Goal: Register for event/course

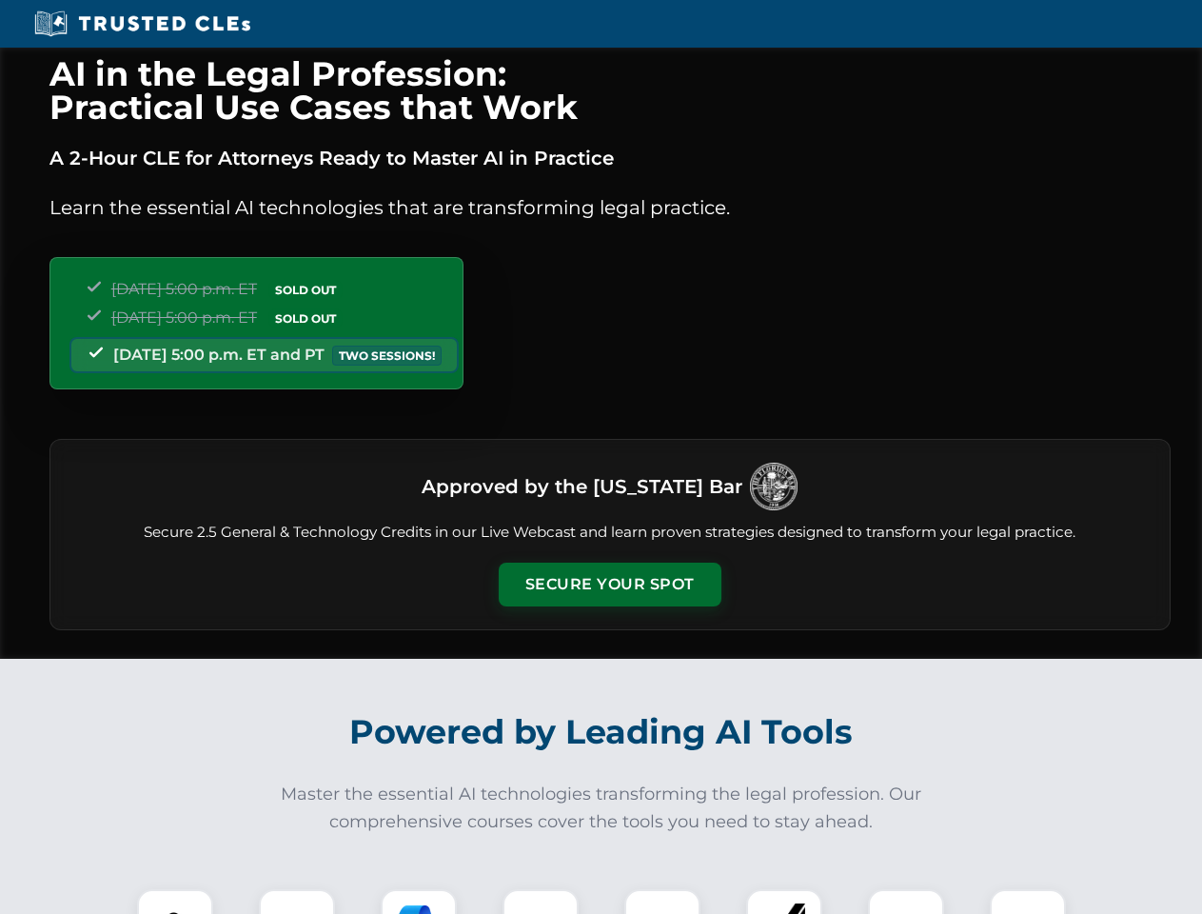
click at [609, 584] on button "Secure Your Spot" at bounding box center [610, 584] width 223 height 44
click at [175, 901] on img at bounding box center [175, 926] width 55 height 55
click at [297, 901] on div at bounding box center [297, 927] width 76 height 76
click at [419, 901] on div at bounding box center [419, 927] width 76 height 76
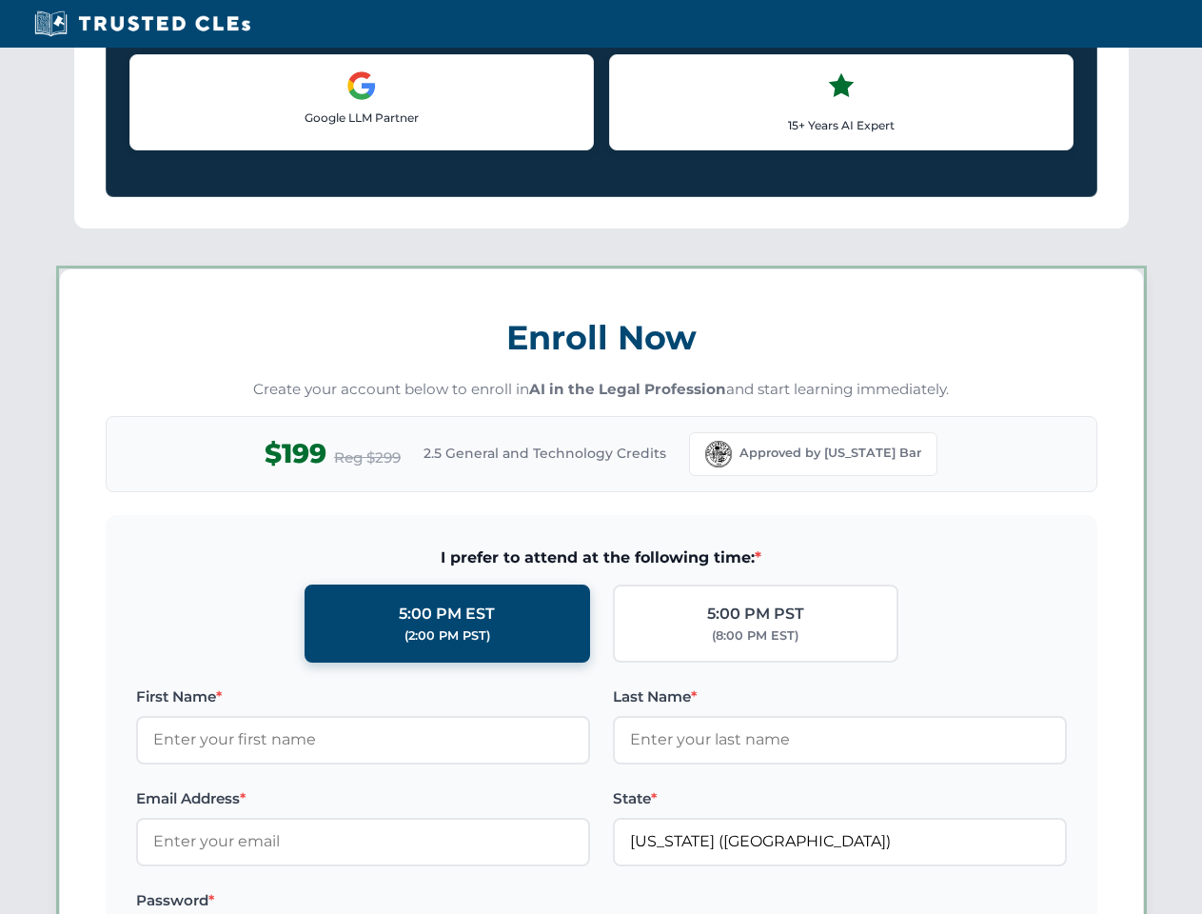
click at [541, 901] on div "AI in the Legal Profession: Practical Use Cases that Work A 2-Hour CLE for Atto…" at bounding box center [601, 892] width 1202 height 4452
